Goal: Task Accomplishment & Management: Complete application form

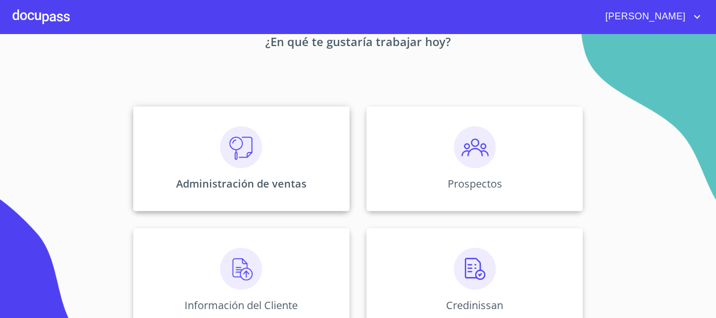
scroll to position [105, 0]
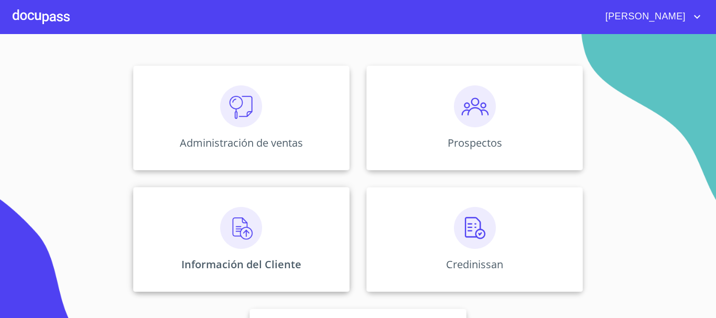
click at [296, 231] on div "Información del Cliente" at bounding box center [241, 239] width 216 height 105
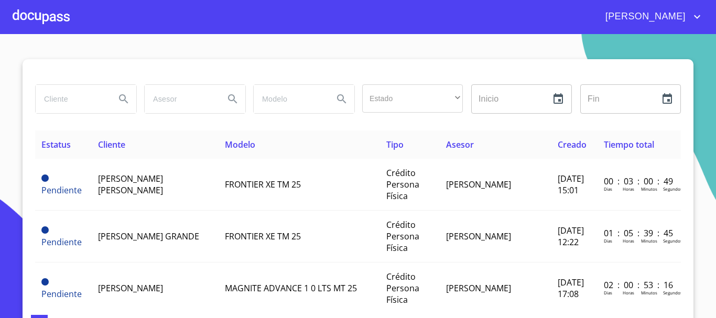
click at [42, 108] on input "search" at bounding box center [71, 99] width 71 height 28
type input "[PERSON_NAME]"
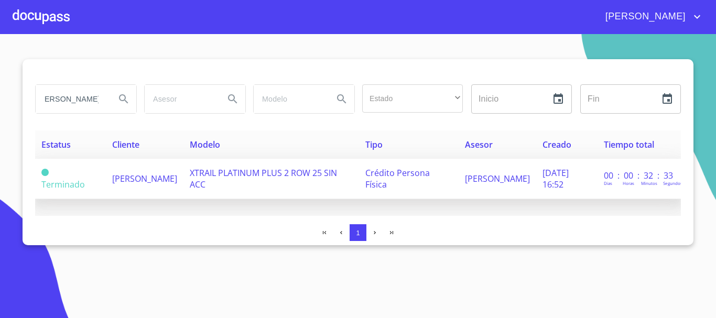
scroll to position [0, 0]
click at [123, 177] on span "[PERSON_NAME]" at bounding box center [144, 179] width 65 height 12
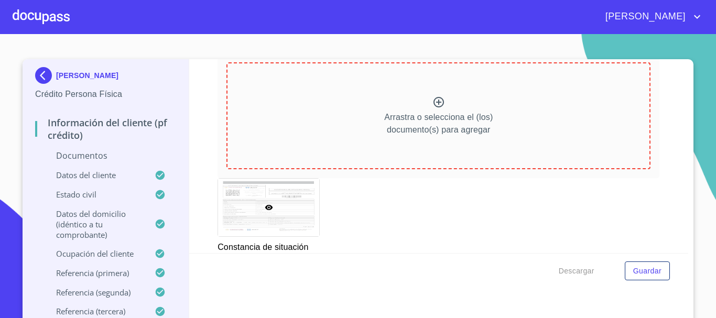
scroll to position [2863, 0]
click at [432, 110] on icon at bounding box center [438, 103] width 13 height 13
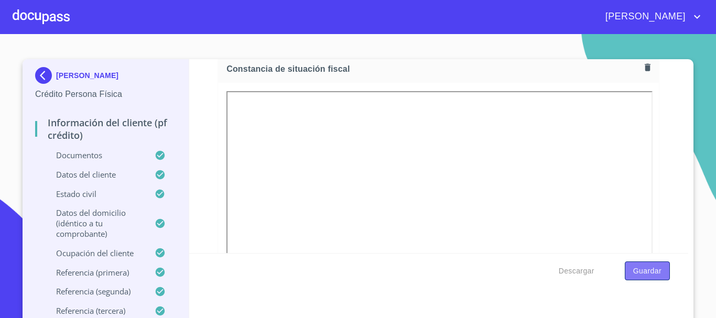
click at [640, 268] on span "Guardar" at bounding box center [647, 271] width 28 height 13
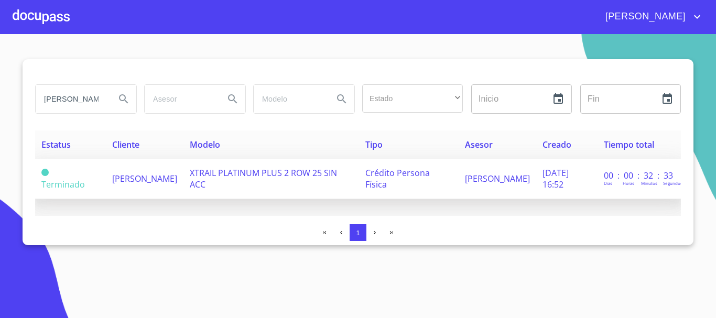
click at [169, 178] on span "[PERSON_NAME]" at bounding box center [144, 179] width 65 height 12
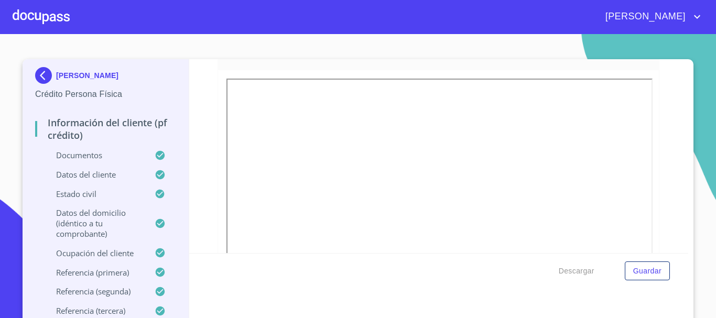
scroll to position [2771, 0]
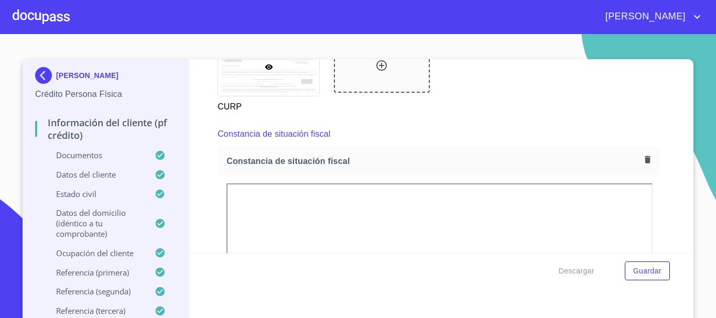
click at [643, 165] on icon "button" at bounding box center [648, 160] width 10 height 10
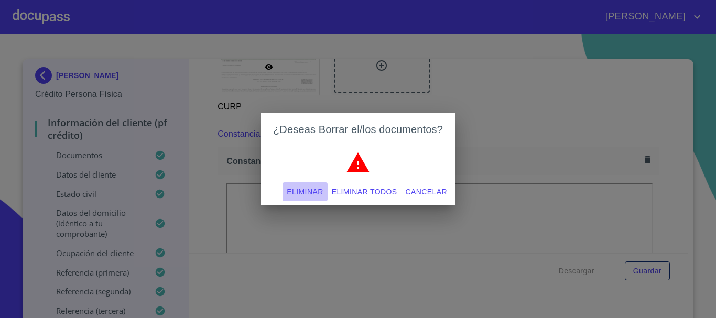
click at [315, 190] on span "Eliminar" at bounding box center [305, 192] width 36 height 13
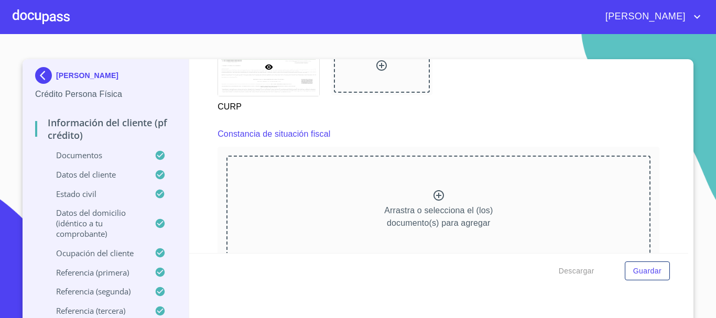
click at [433, 201] on icon at bounding box center [438, 195] width 10 height 10
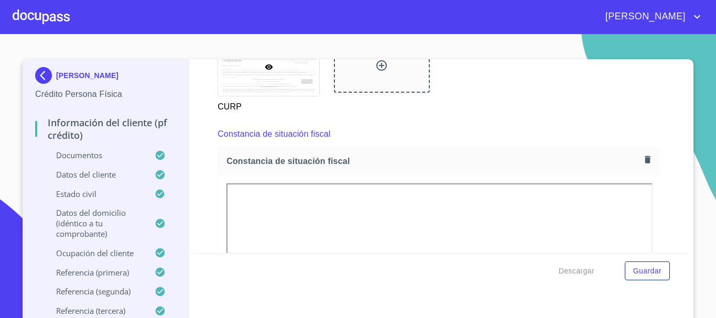
click at [653, 271] on span "Guardar" at bounding box center [647, 271] width 28 height 13
